Goal: Book appointment/travel/reservation

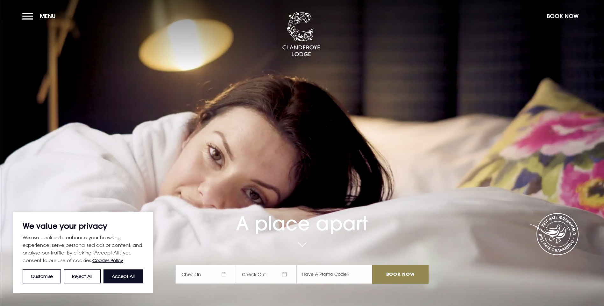
click at [125, 275] on button "Accept All" at bounding box center [122, 276] width 39 height 14
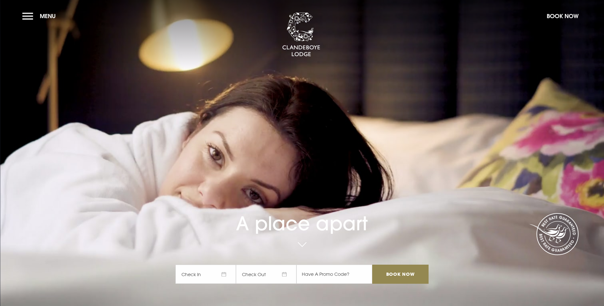
checkbox input "true"
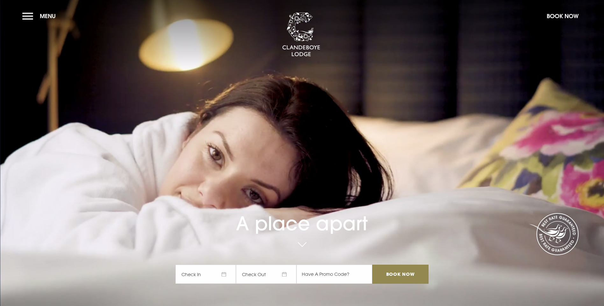
click at [206, 265] on span "Check In" at bounding box center [205, 274] width 60 height 19
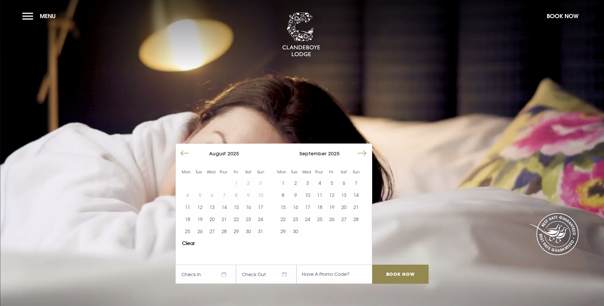
click at [366, 147] on button "Move forward to switch to the next month." at bounding box center [362, 153] width 12 height 12
click at [367, 147] on button "Move forward to switch to the next month." at bounding box center [362, 153] width 12 height 12
click at [333, 201] on button "19" at bounding box center [331, 207] width 12 height 12
click at [343, 201] on button "20" at bounding box center [344, 207] width 12 height 12
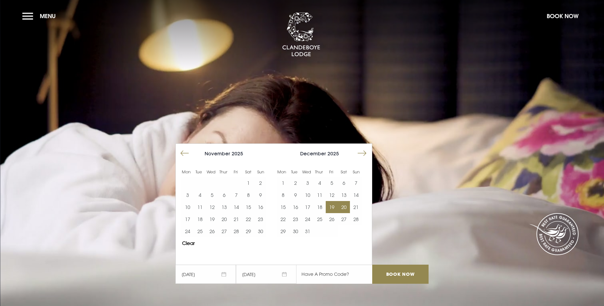
click at [332, 265] on input "text" at bounding box center [334, 274] width 76 height 19
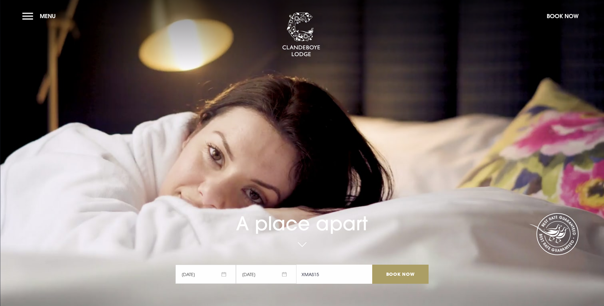
type input "XMAS15"
click at [395, 265] on input "Book Now" at bounding box center [400, 274] width 56 height 19
